Goal: Task Accomplishment & Management: Manage account settings

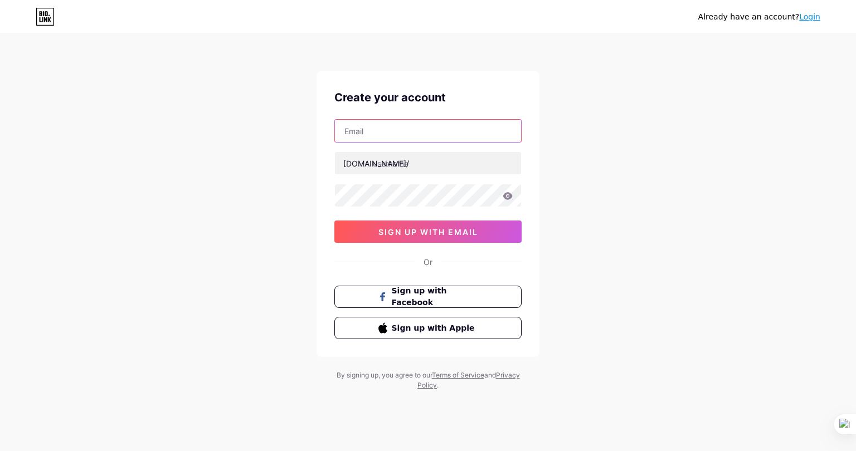
click at [394, 127] on input "text" at bounding box center [428, 131] width 186 height 22
type input "[EMAIL_ADDRESS][DOMAIN_NAME]"
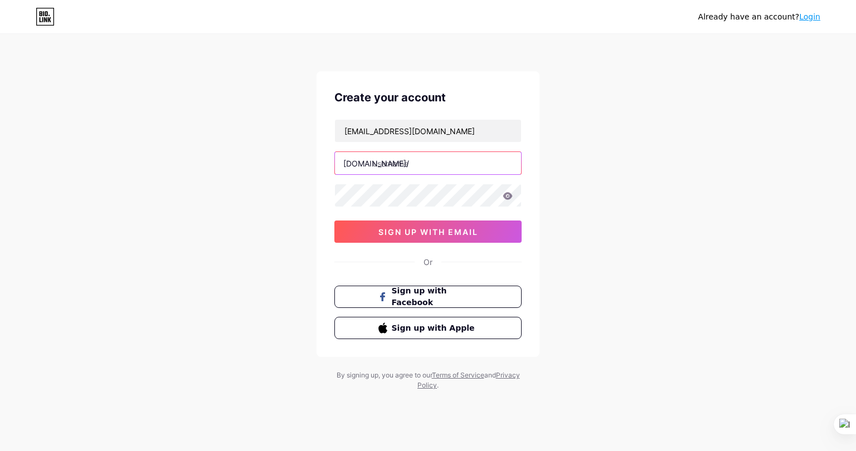
click at [430, 160] on input "text" at bounding box center [428, 163] width 186 height 22
type input "ratmir"
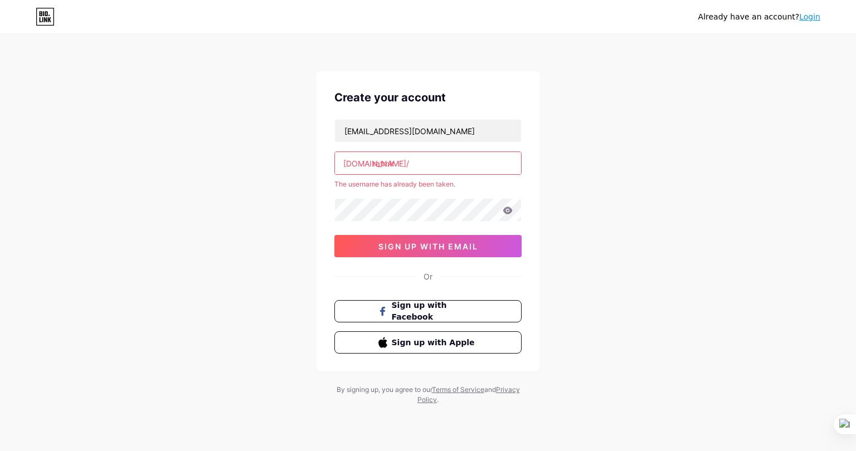
click at [430, 160] on input "ratmir" at bounding box center [428, 163] width 186 height 22
click at [810, 14] on link "Login" at bounding box center [809, 16] width 21 height 9
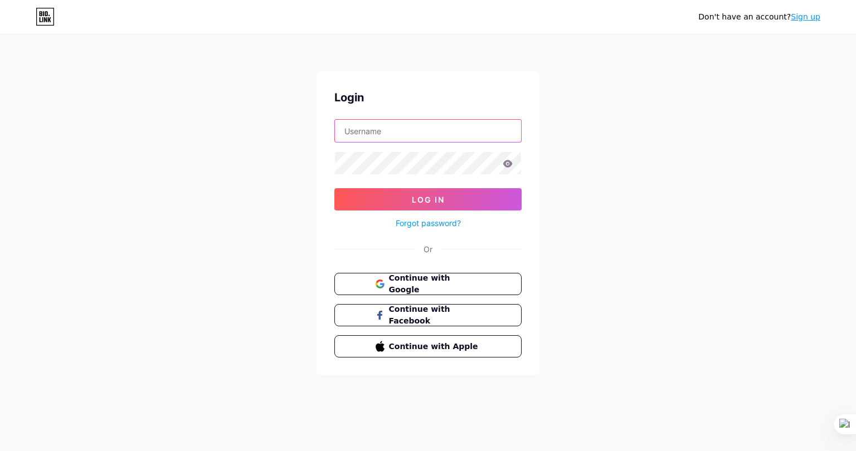
type input "[EMAIL_ADDRESS][DOMAIN_NAME]"
click at [388, 122] on input "[EMAIL_ADDRESS][DOMAIN_NAME]" at bounding box center [428, 131] width 186 height 22
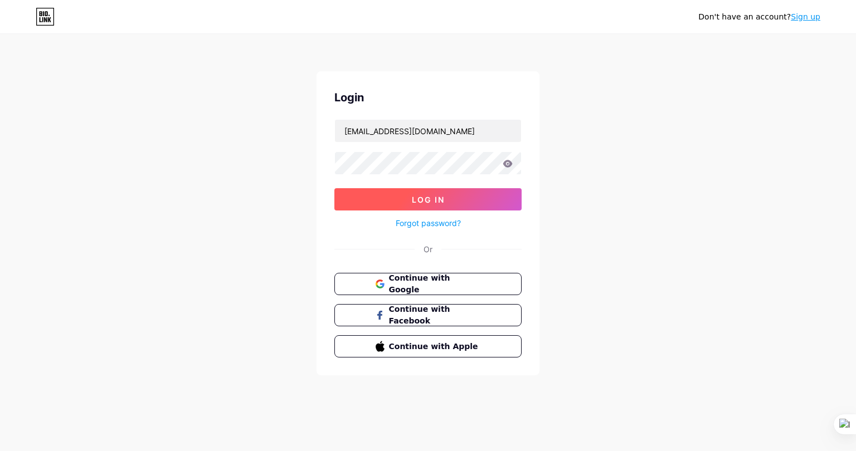
click at [357, 197] on button "Log In" at bounding box center [427, 199] width 187 height 22
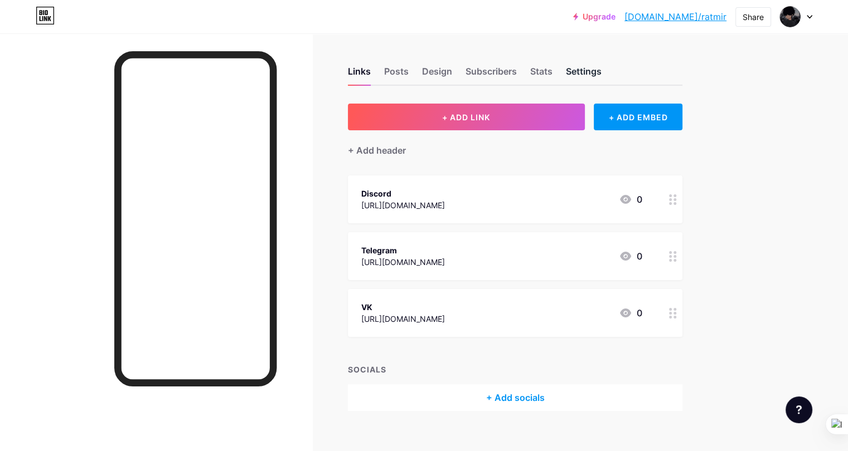
click at [601, 75] on div "Settings" at bounding box center [584, 75] width 36 height 20
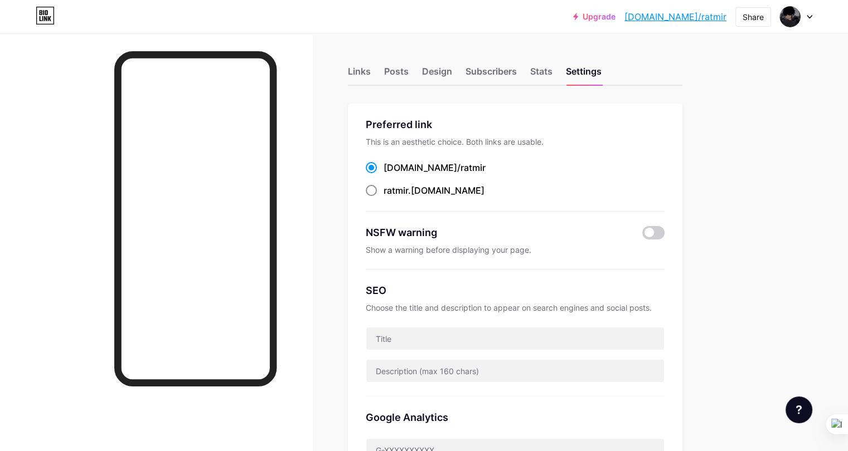
click at [428, 190] on label "ratmir .[DOMAIN_NAME]" at bounding box center [425, 190] width 119 height 13
click at [391, 197] on input "ratmir .[DOMAIN_NAME]" at bounding box center [386, 200] width 7 height 7
radio input "true"
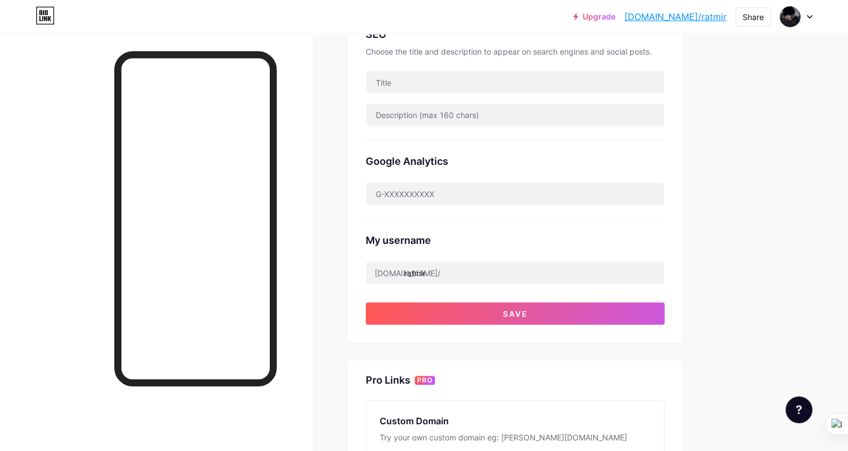
scroll to position [257, 0]
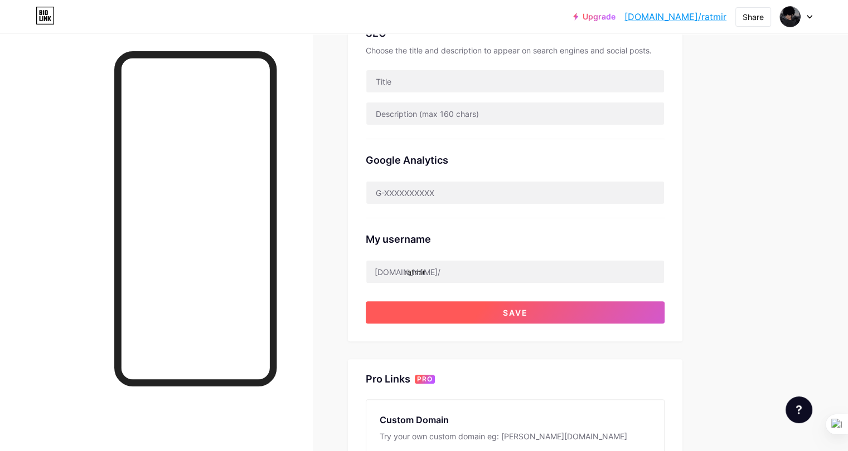
click at [528, 312] on span "Save" at bounding box center [515, 312] width 25 height 9
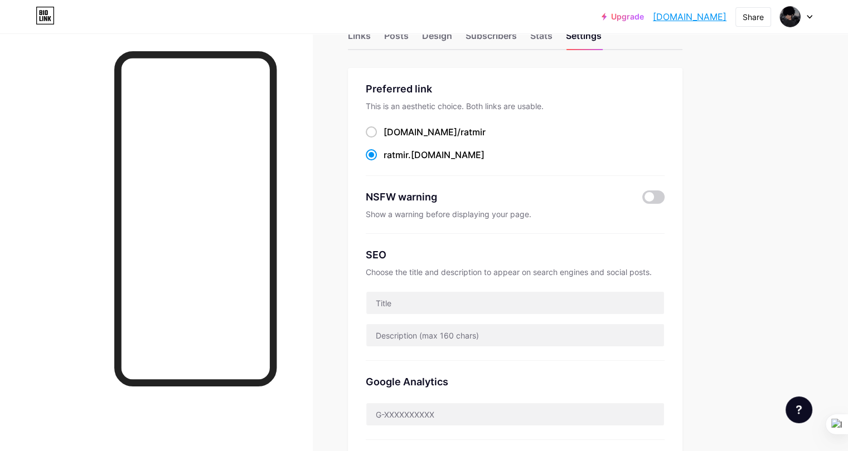
scroll to position [0, 0]
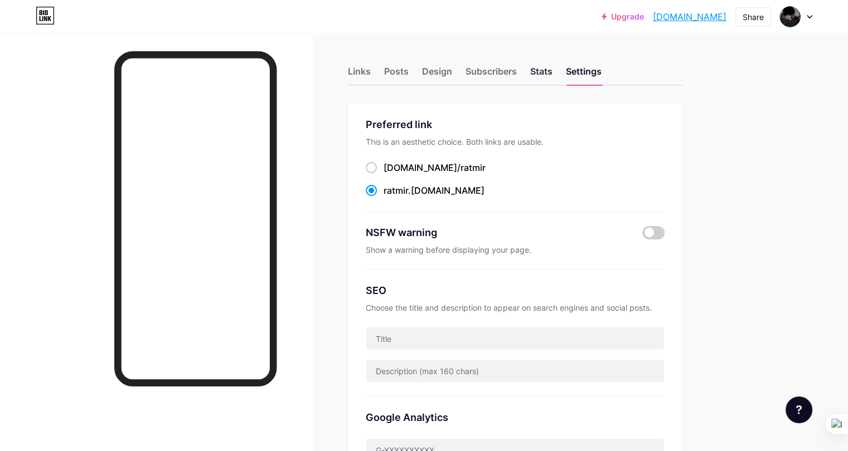
click at [552, 68] on div "Stats" at bounding box center [541, 75] width 22 height 20
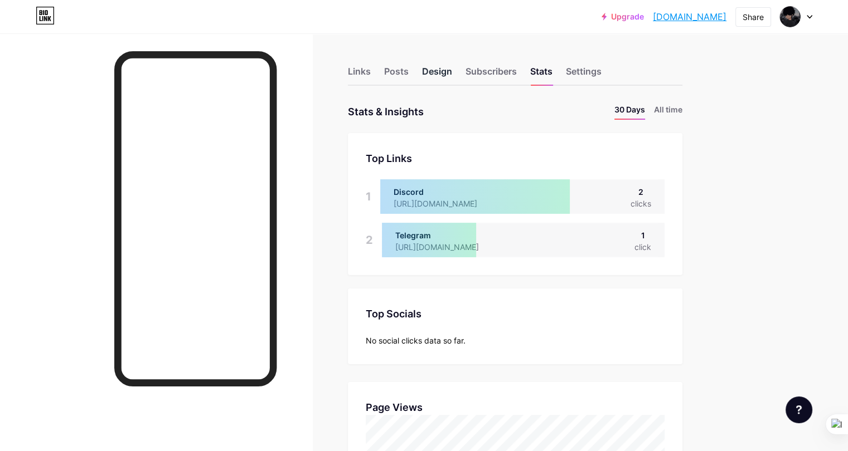
scroll to position [451, 847]
click at [409, 75] on div "Posts" at bounding box center [396, 75] width 25 height 20
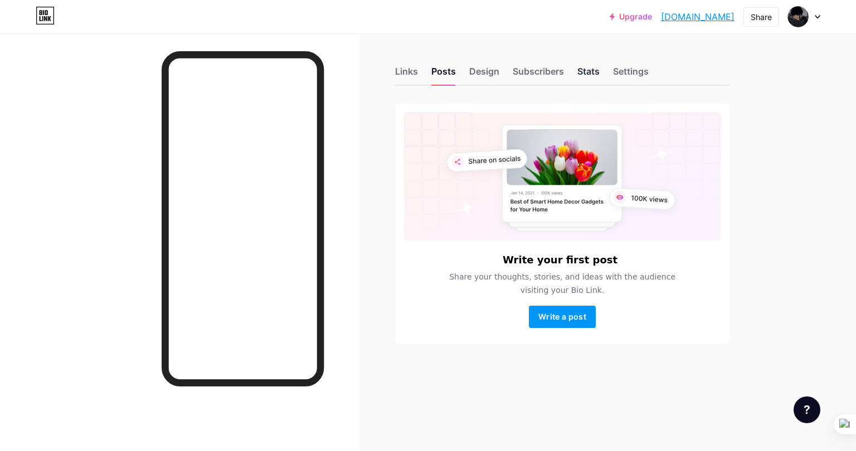
click at [594, 71] on div "Stats" at bounding box center [588, 75] width 22 height 20
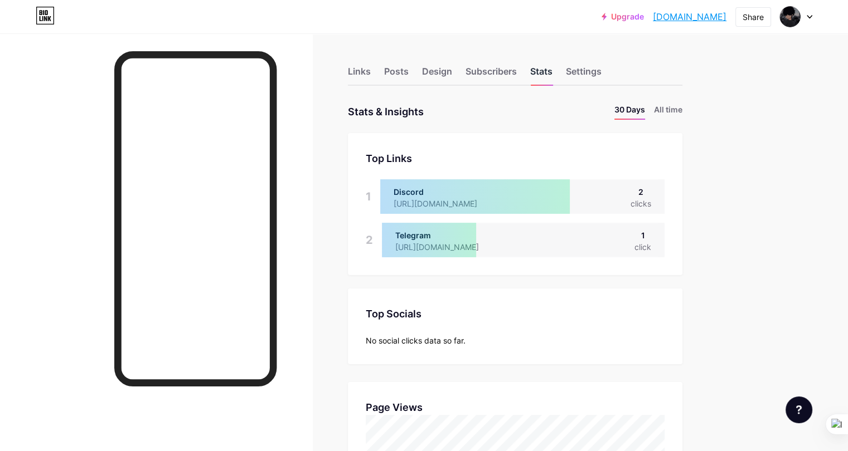
scroll to position [451, 847]
click at [517, 75] on div "Subscribers" at bounding box center [490, 75] width 51 height 20
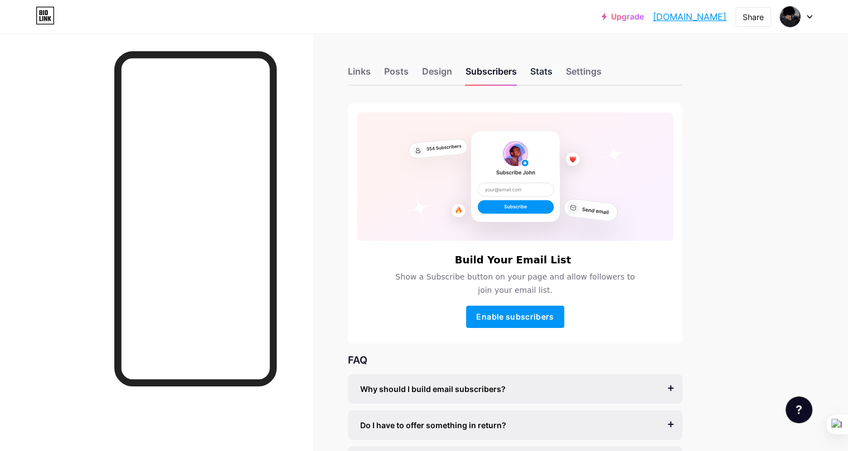
click at [552, 75] on div "Stats" at bounding box center [541, 75] width 22 height 20
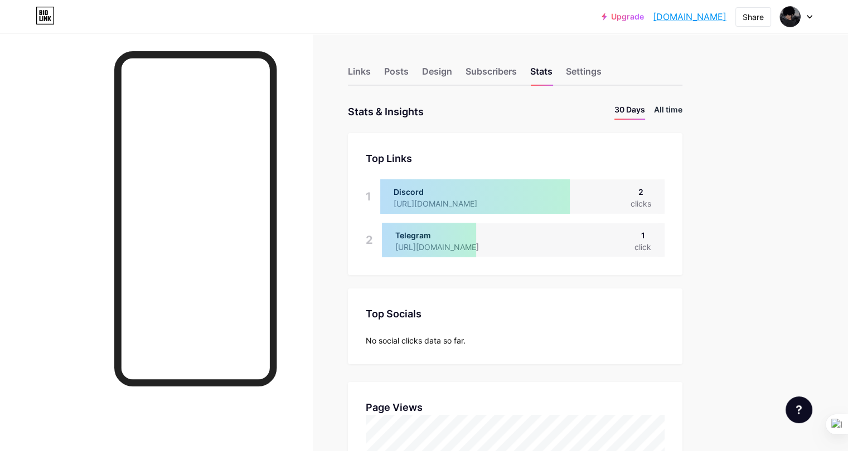
scroll to position [451, 847]
click at [682, 108] on li "All time" at bounding box center [668, 112] width 28 height 16
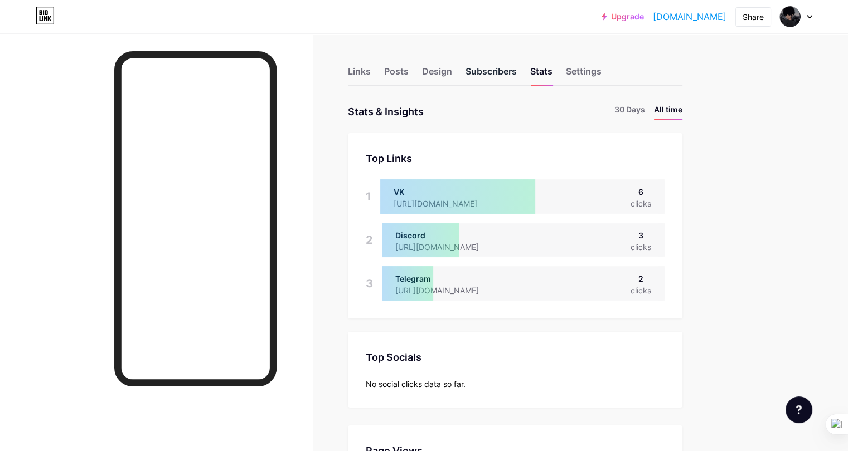
click at [517, 70] on div "Subscribers" at bounding box center [490, 75] width 51 height 20
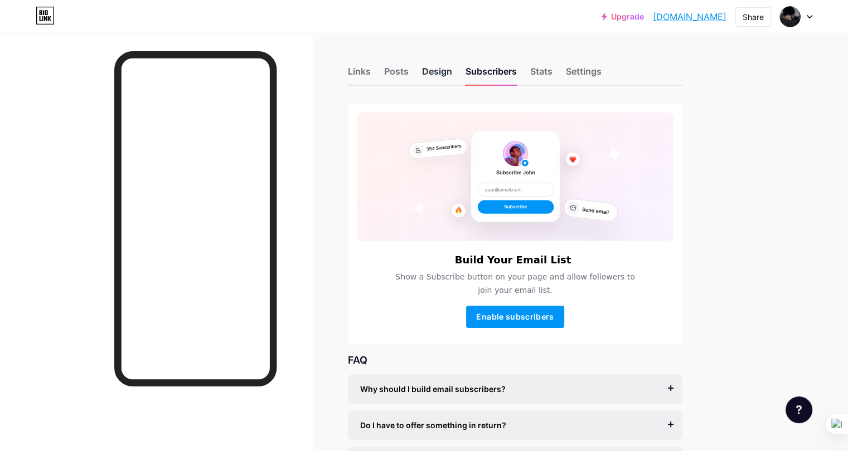
click at [452, 65] on div "Design" at bounding box center [437, 75] width 30 height 20
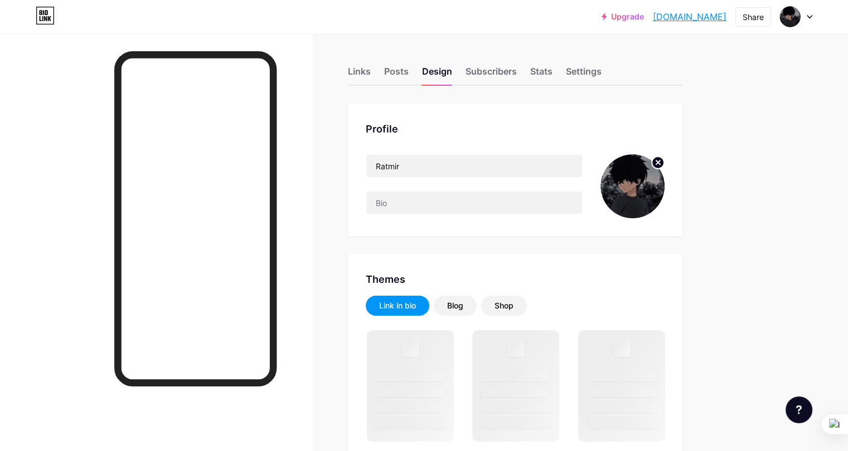
click at [433, 14] on div "Upgrade [DOMAIN_NAME]... [DOMAIN_NAME] Share Switch accounts Ratmir [DOMAIN_NAM…" at bounding box center [424, 17] width 848 height 20
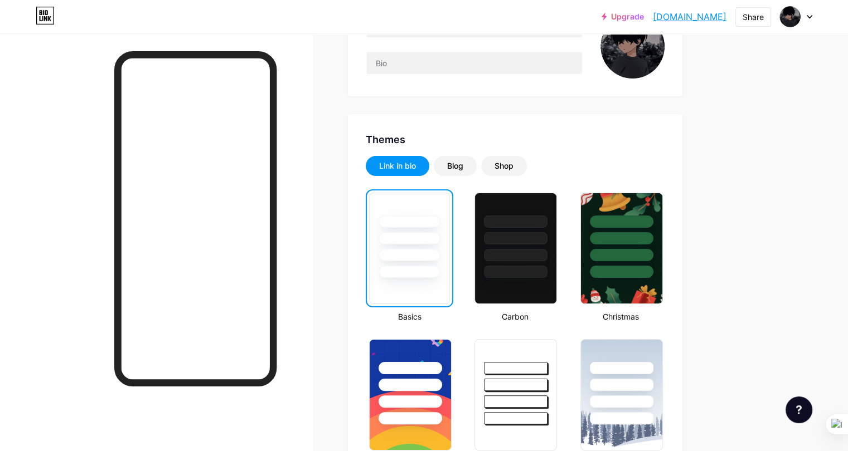
scroll to position [143, 0]
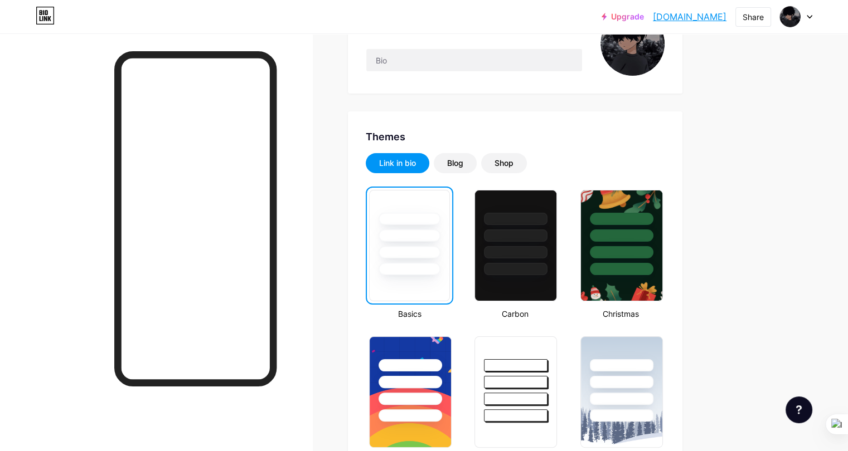
click at [547, 222] on div at bounding box center [516, 219] width 64 height 12
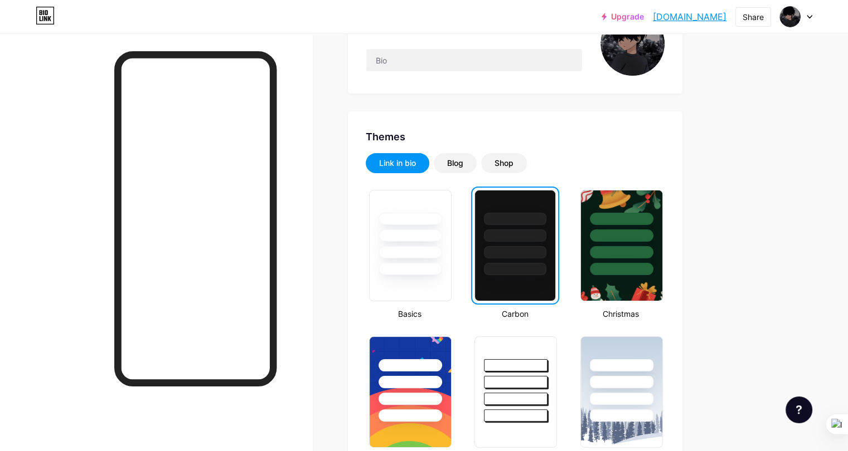
click at [546, 222] on div at bounding box center [515, 219] width 62 height 12
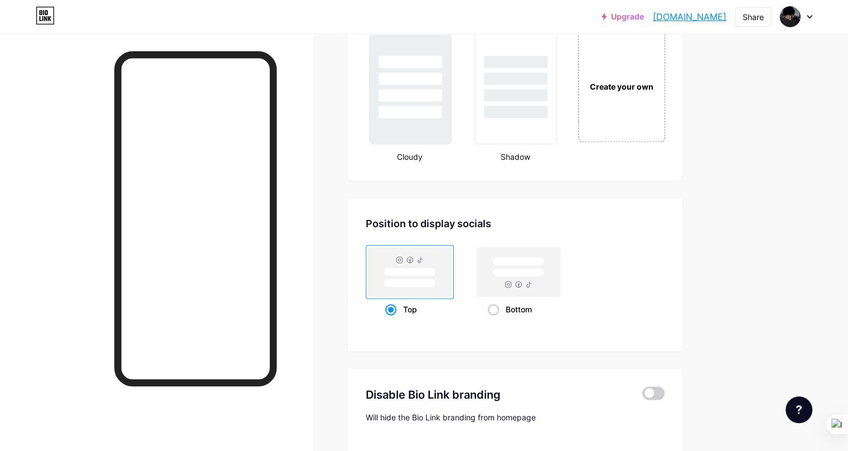
scroll to position [1325, 0]
click at [546, 283] on rect at bounding box center [518, 272] width 83 height 49
click at [495, 320] on input "Bottom" at bounding box center [491, 323] width 7 height 7
radio input "true"
click at [451, 288] on rect at bounding box center [409, 272] width 83 height 49
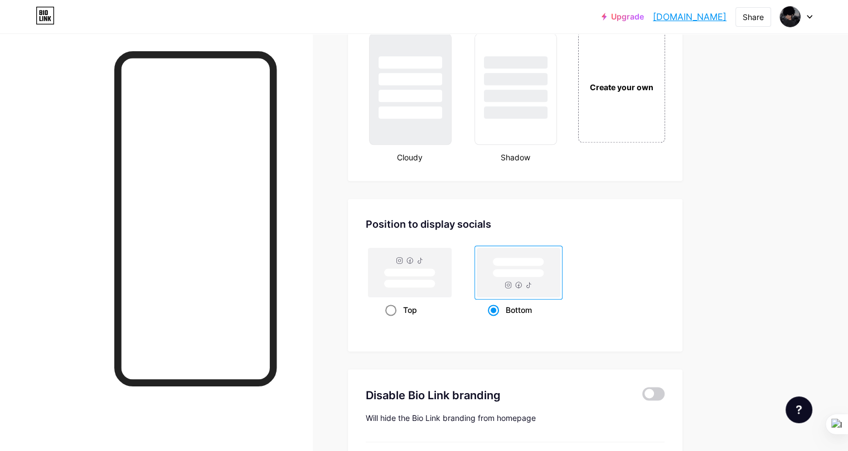
click at [392, 320] on input "Top" at bounding box center [388, 323] width 7 height 7
radio input "true"
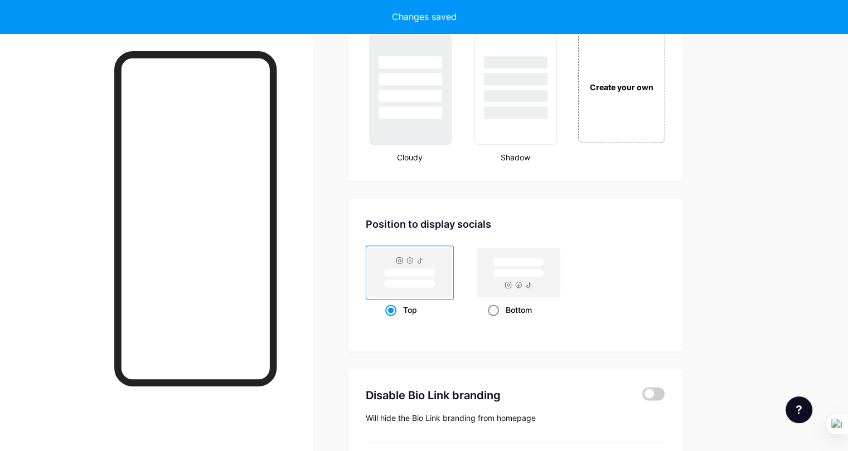
click at [546, 291] on rect at bounding box center [518, 272] width 83 height 49
click at [495, 320] on input "Bottom" at bounding box center [491, 323] width 7 height 7
radio input "true"
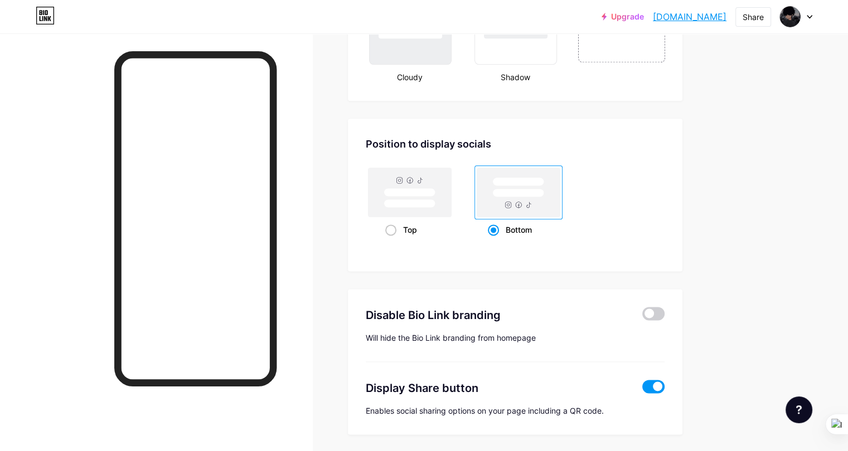
scroll to position [1434, 0]
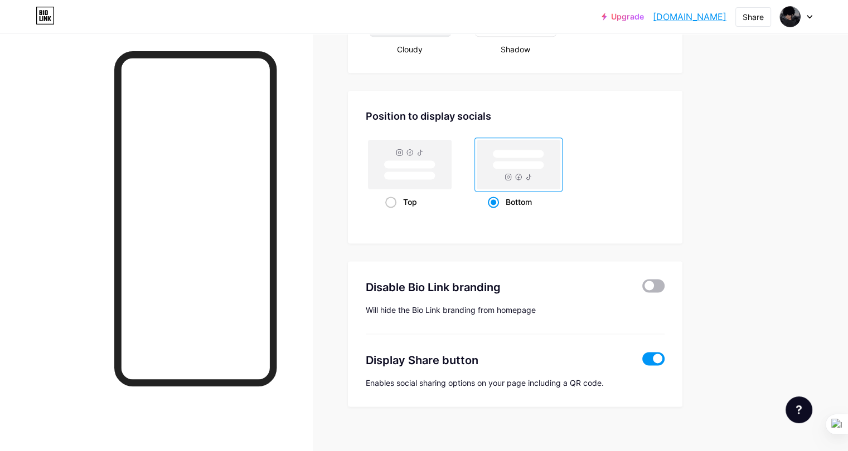
click at [664, 280] on span at bounding box center [653, 285] width 22 height 13
click at [642, 289] on input "checkbox" at bounding box center [642, 289] width 0 height 0
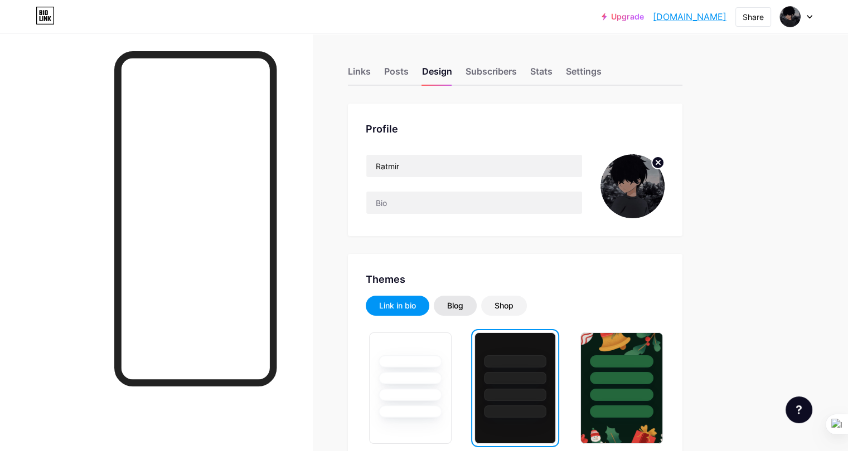
click at [463, 307] on div "Blog" at bounding box center [455, 305] width 16 height 11
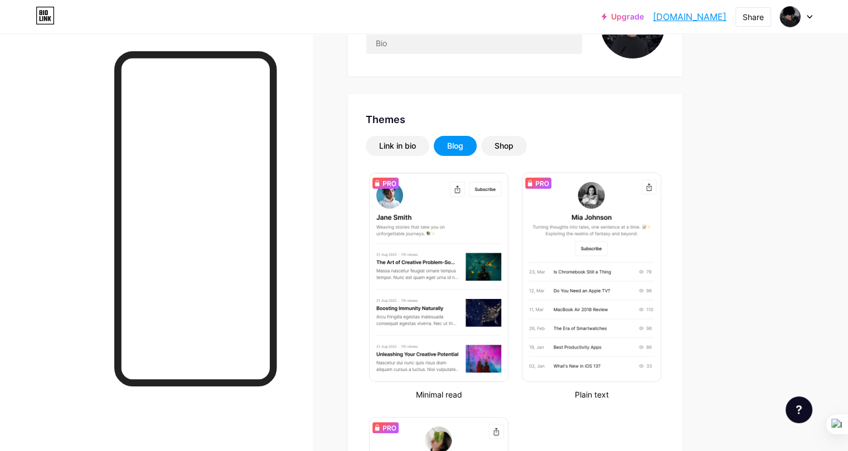
scroll to position [138, 0]
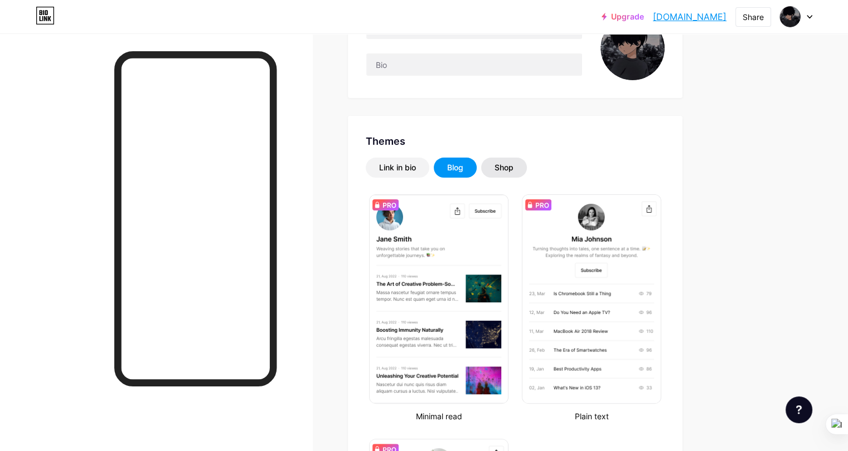
click at [527, 174] on div "Shop" at bounding box center [504, 168] width 46 height 20
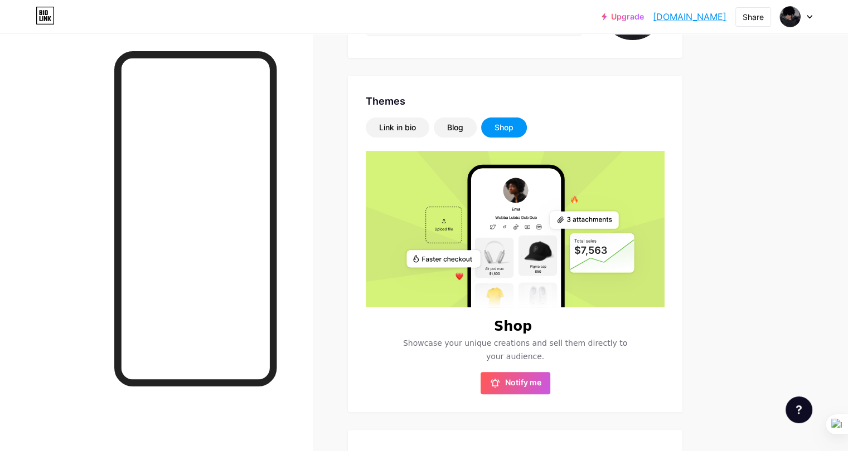
scroll to position [175, 0]
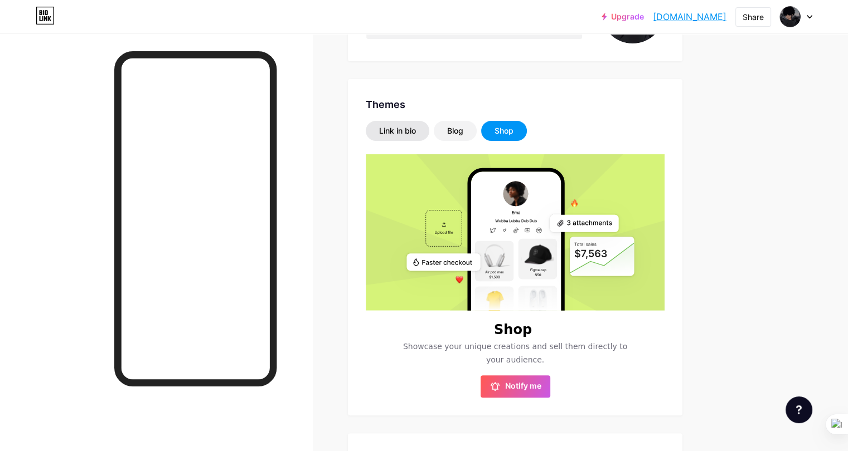
click at [416, 135] on div "Link in bio" at bounding box center [397, 130] width 37 height 11
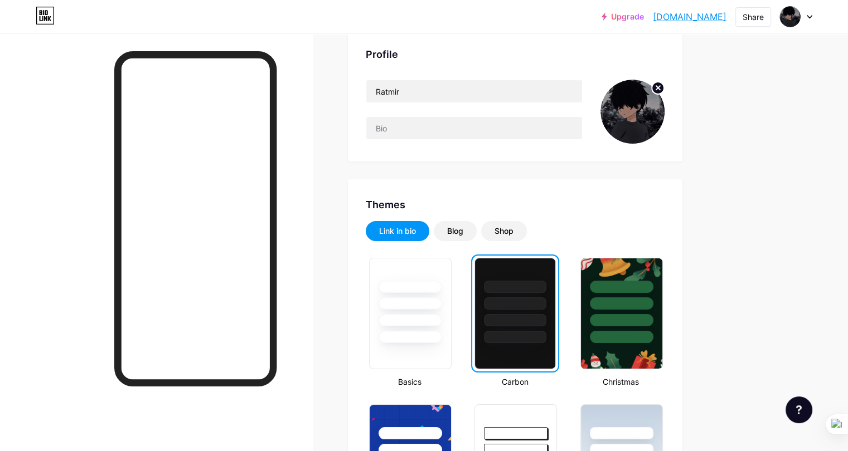
scroll to position [0, 0]
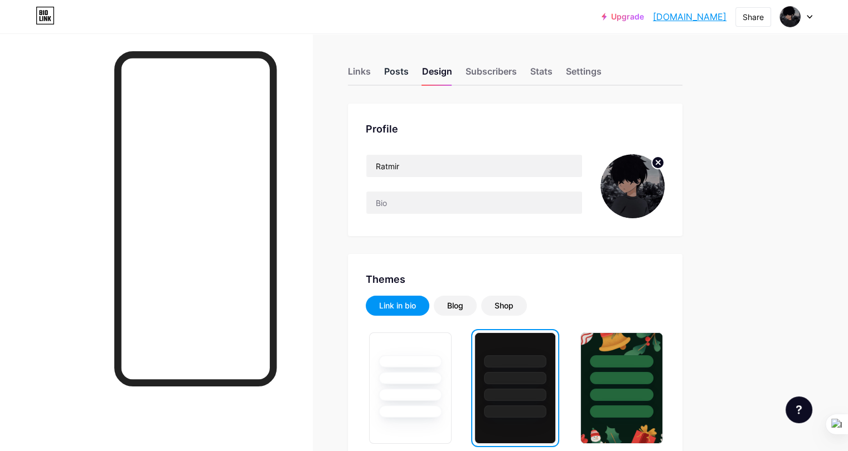
click at [409, 66] on div "Posts" at bounding box center [396, 75] width 25 height 20
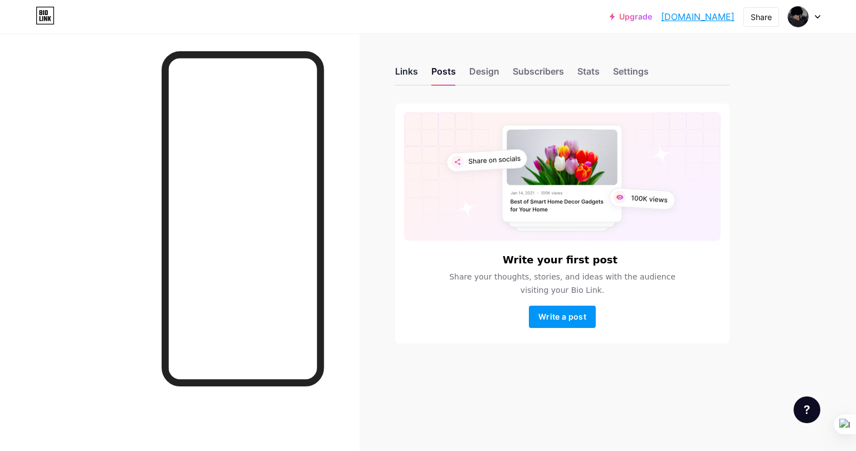
click at [407, 82] on div "Links" at bounding box center [406, 75] width 23 height 20
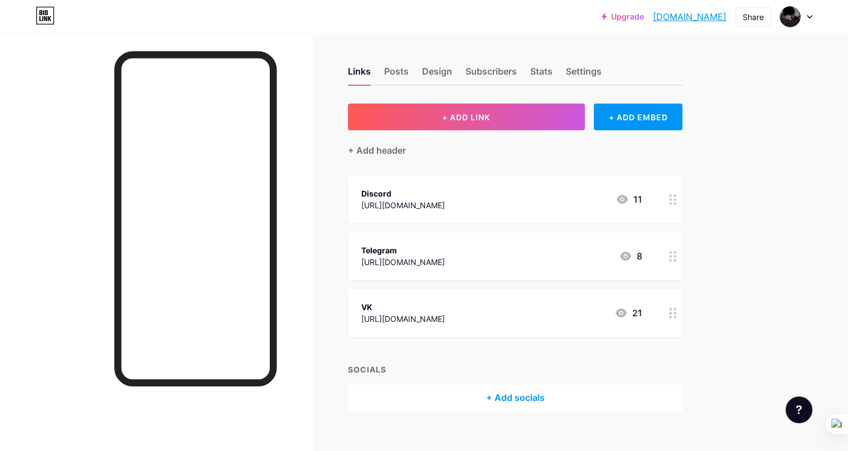
click at [805, 14] on div at bounding box center [796, 17] width 32 height 20
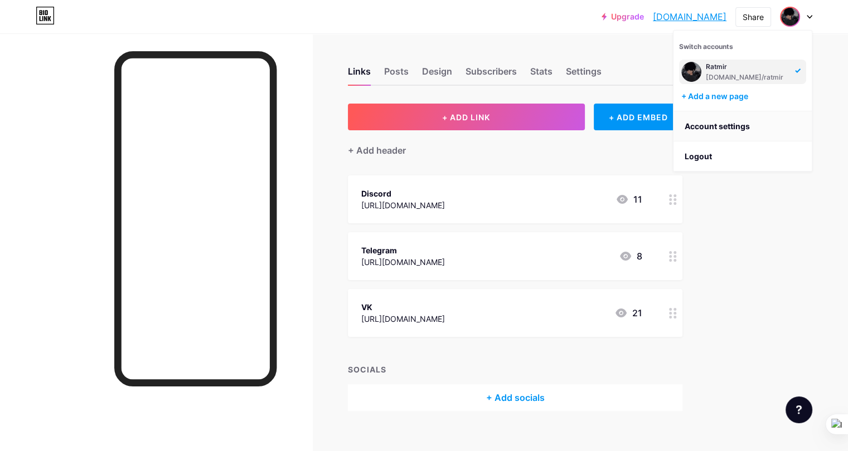
click at [722, 129] on link "Account settings" at bounding box center [742, 126] width 138 height 30
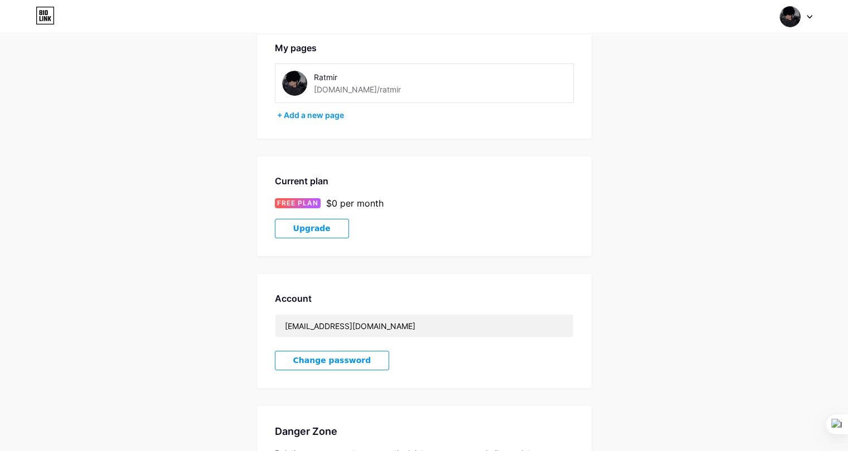
scroll to position [67, 0]
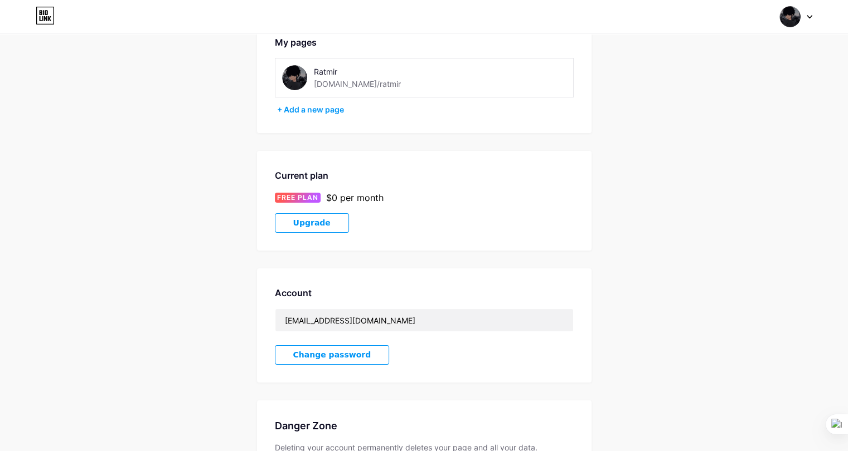
click at [341, 83] on div "[DOMAIN_NAME]/ratmir" at bounding box center [357, 84] width 87 height 12
click at [283, 68] on span at bounding box center [294, 77] width 25 height 25
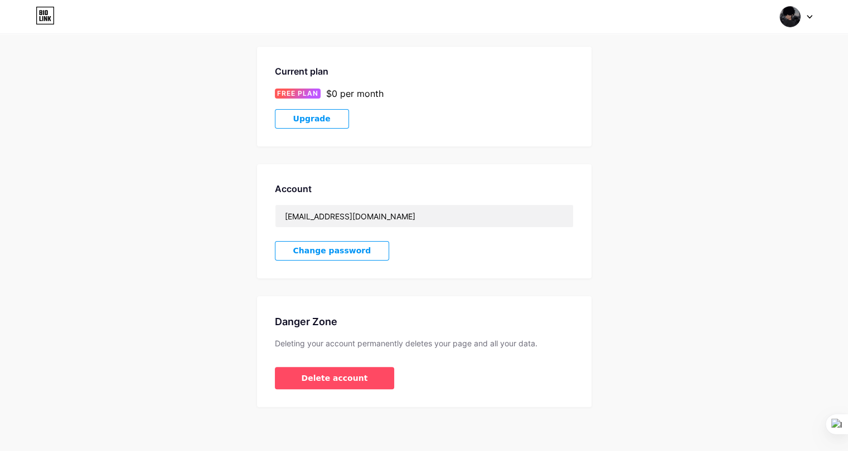
click at [339, 258] on button "Change password" at bounding box center [332, 251] width 115 height 20
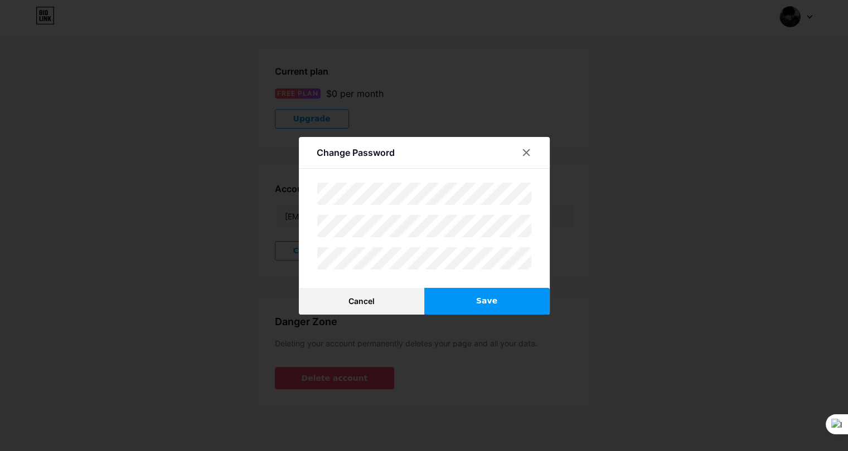
click at [468, 296] on button "Save" at bounding box center [486, 301] width 125 height 27
